Goal: Find specific page/section: Find specific page/section

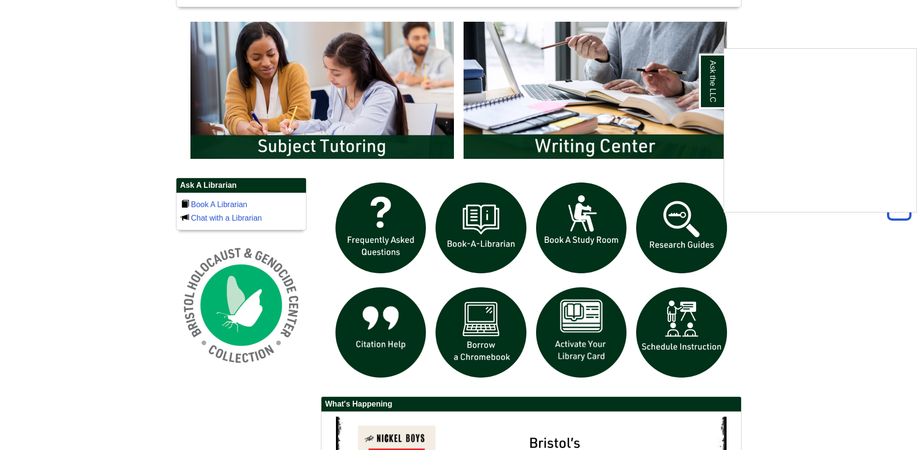
scroll to position [580, 0]
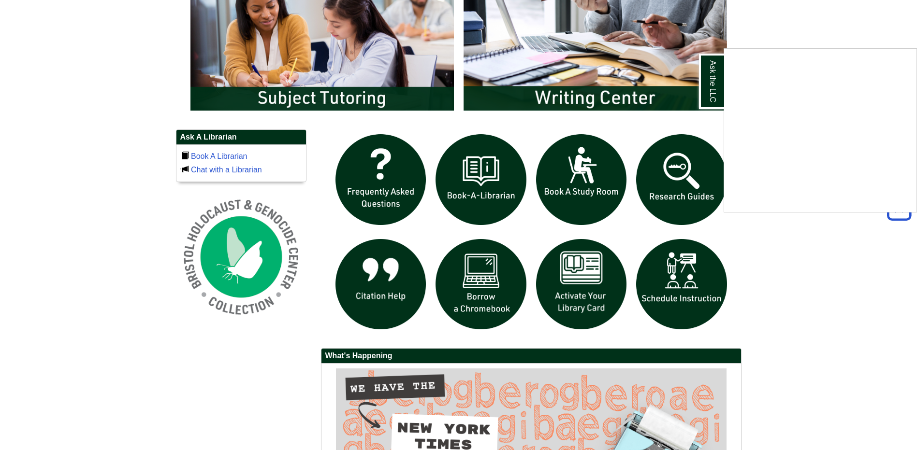
click at [582, 289] on div "Ask the LLC" at bounding box center [458, 225] width 917 height 450
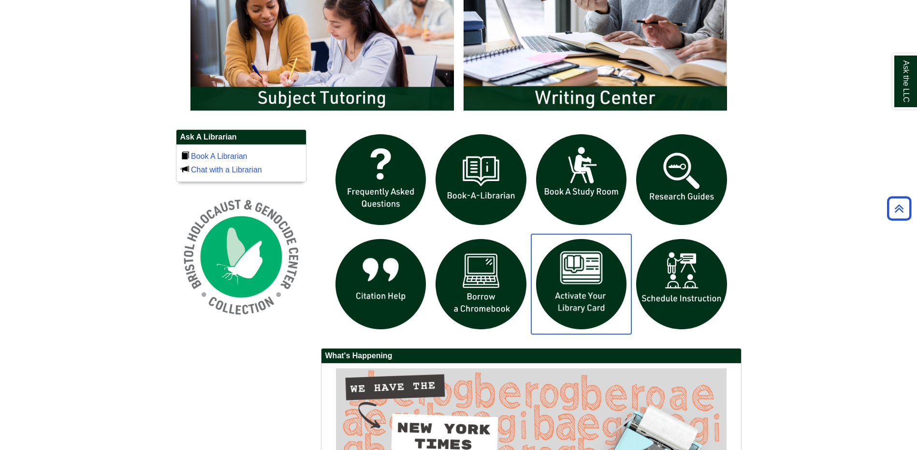
click at [583, 297] on img "slideshow" at bounding box center [581, 284] width 101 height 101
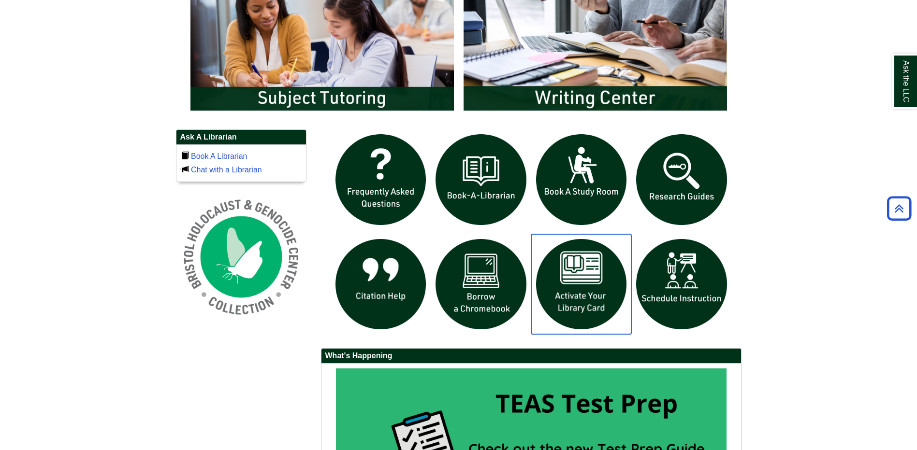
click at [576, 280] on img "slideshow" at bounding box center [581, 284] width 101 height 101
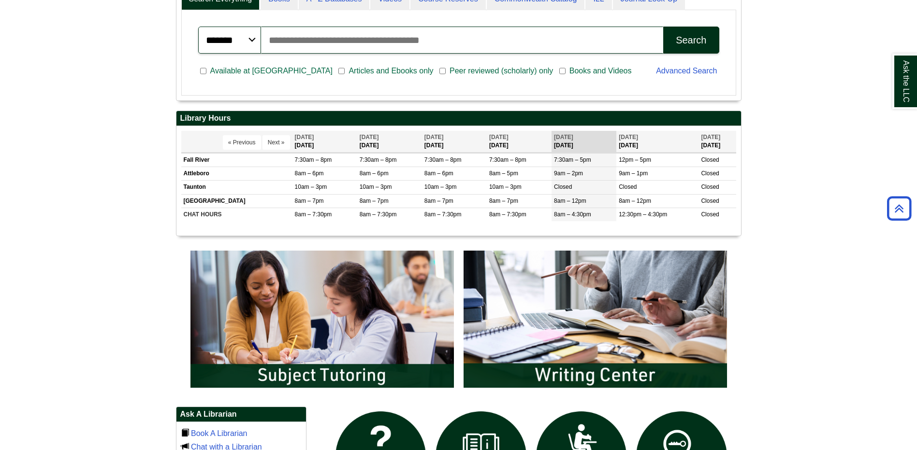
scroll to position [387, 0]
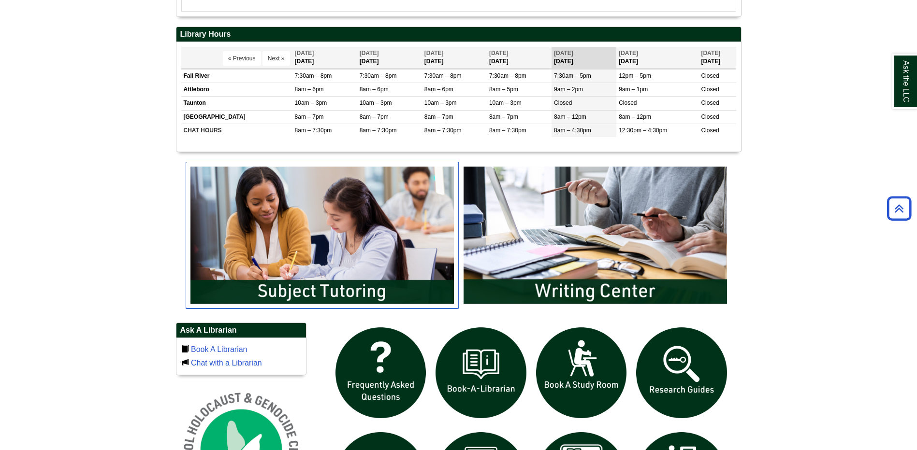
click at [372, 294] on img "slideshow" at bounding box center [322, 235] width 273 height 147
click at [399, 202] on img "slideshow" at bounding box center [322, 235] width 273 height 147
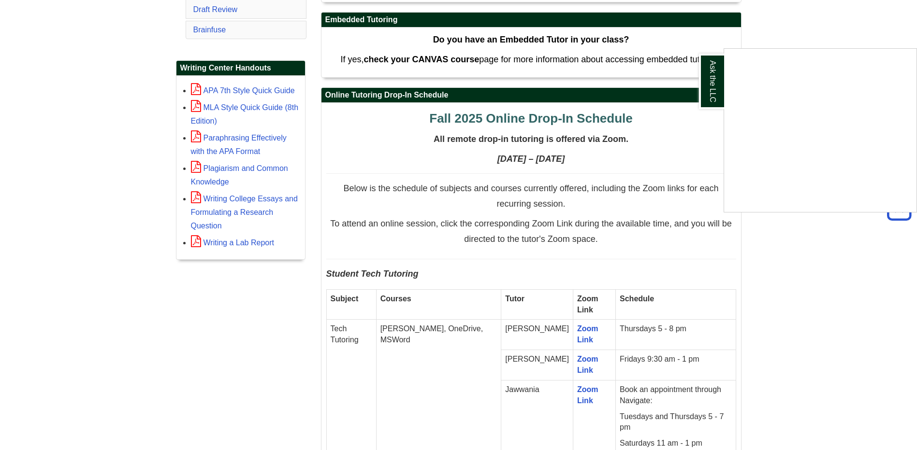
scroll to position [435, 0]
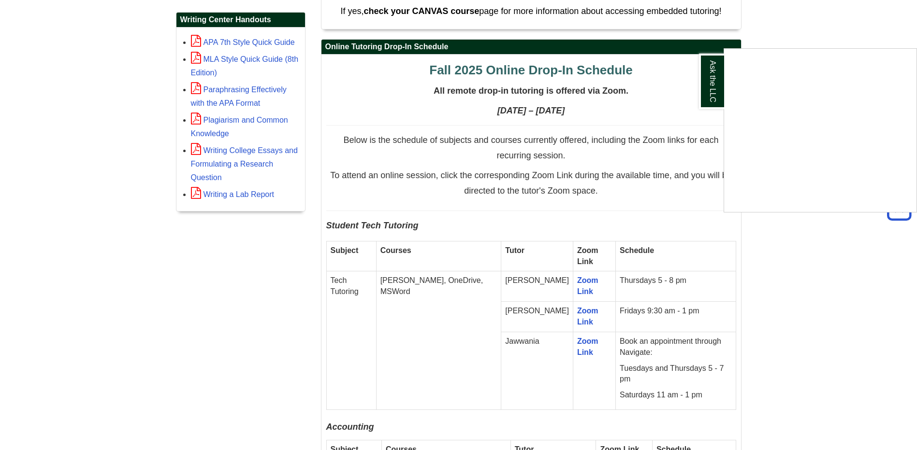
click at [558, 315] on div "Ask the LLC" at bounding box center [458, 225] width 917 height 450
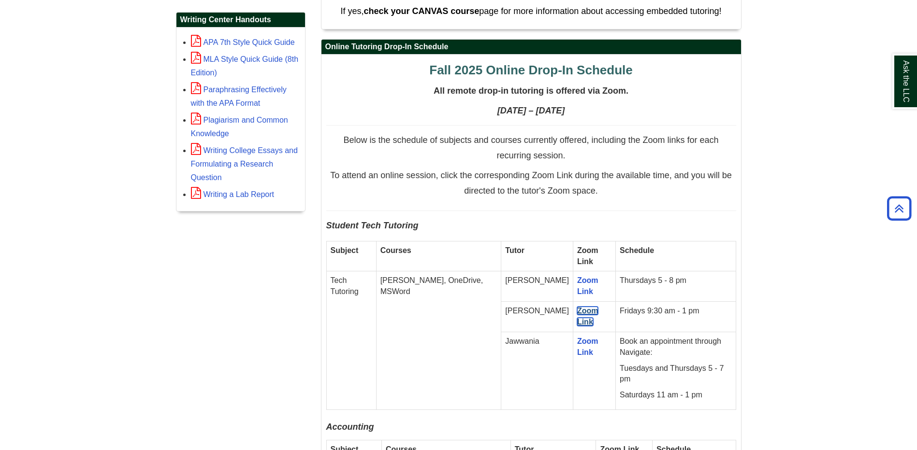
click at [577, 312] on link "Zoom Link" at bounding box center [587, 316] width 21 height 19
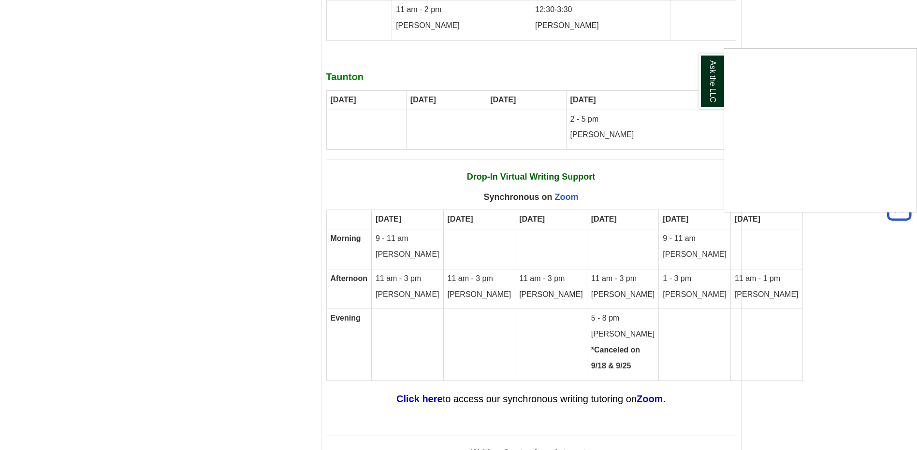
scroll to position [5122, 0]
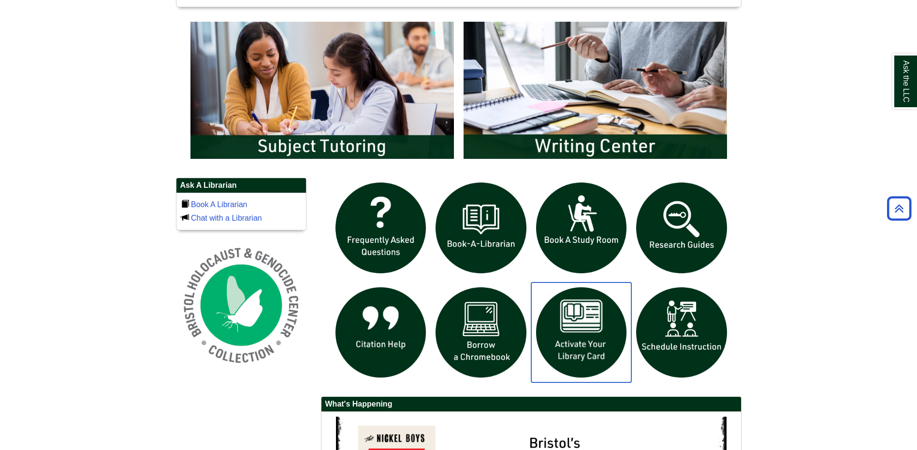
click at [587, 349] on img "slideshow" at bounding box center [581, 333] width 101 height 101
